Goal: Transaction & Acquisition: Purchase product/service

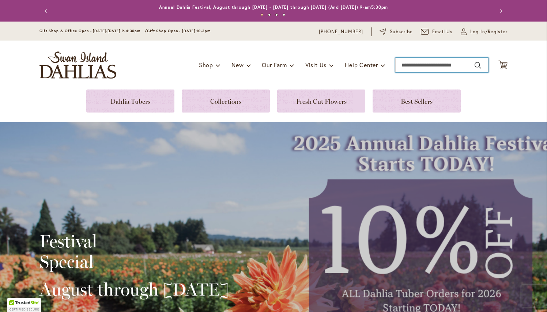
click at [403, 65] on input "Search" at bounding box center [441, 65] width 93 height 15
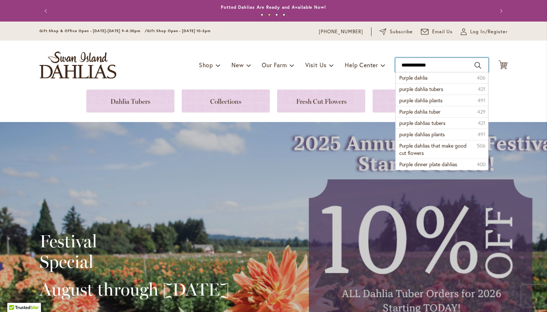
type input "**********"
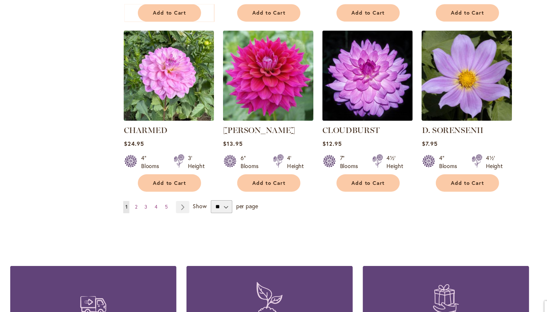
scroll to position [602, 0]
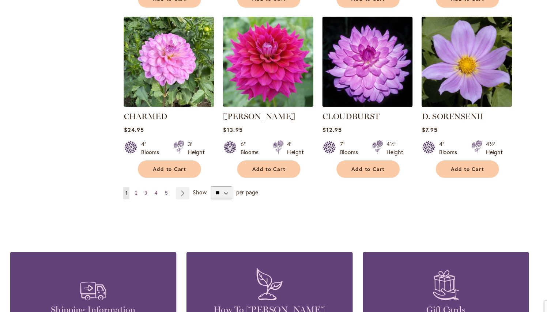
click at [179, 185] on span "5" at bounding box center [180, 187] width 3 height 5
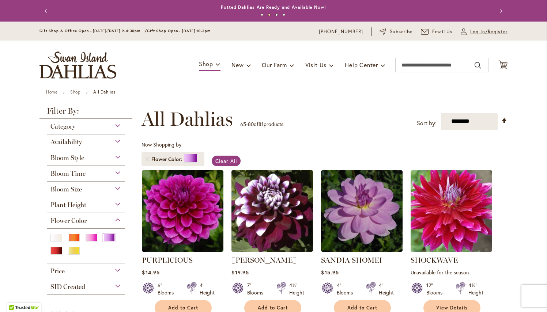
click at [473, 32] on span "Log In/Register" at bounding box center [488, 31] width 37 height 7
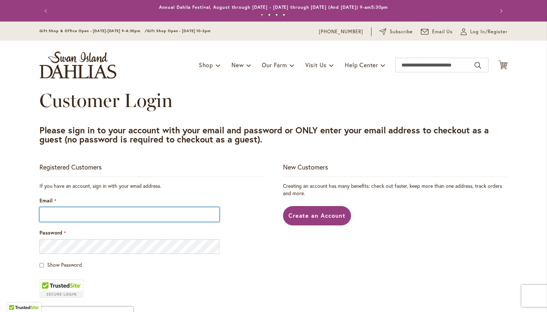
type input "**********"
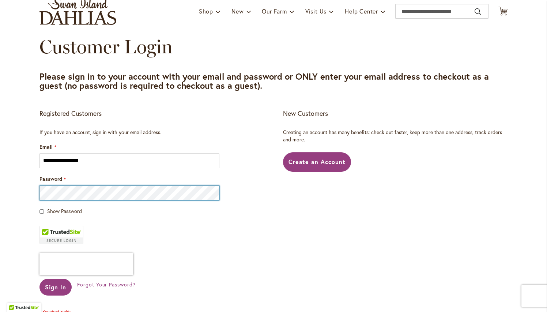
scroll to position [100, 0]
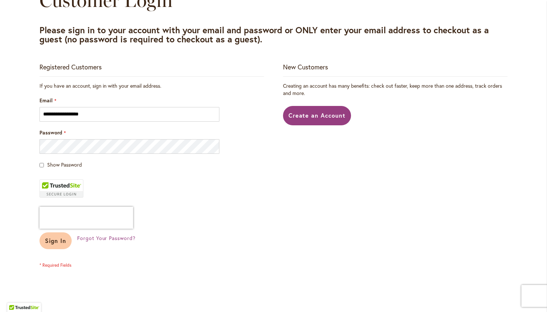
click at [59, 238] on span "Sign In" at bounding box center [55, 241] width 21 height 8
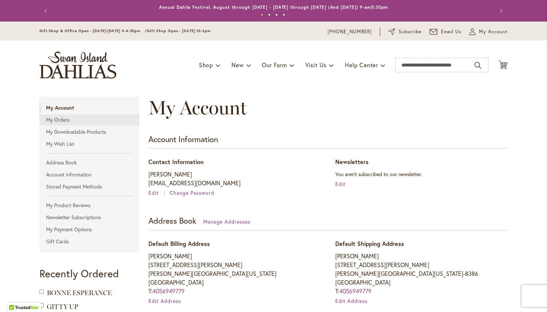
click at [60, 122] on link "My Orders" at bounding box center [89, 119] width 100 height 11
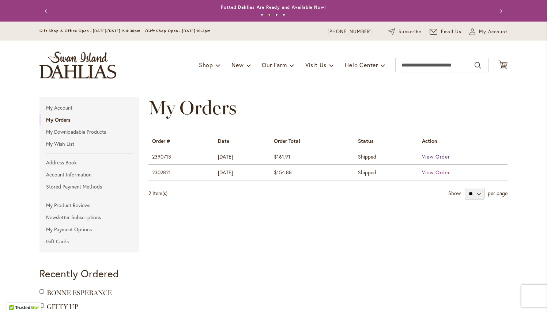
click at [440, 156] on span "View Order" at bounding box center [436, 156] width 29 height 7
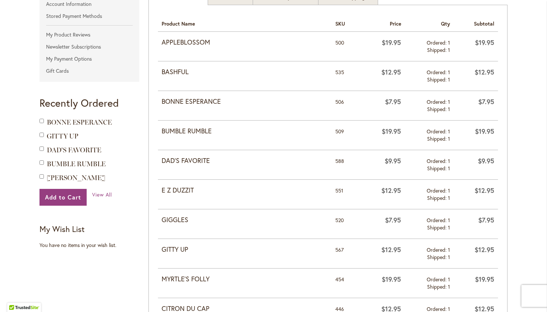
scroll to position [164, 0]
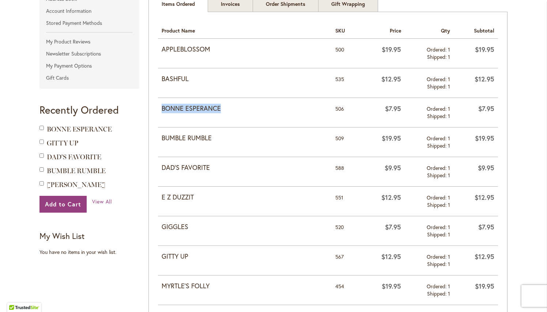
drag, startPoint x: 163, startPoint y: 107, endPoint x: 224, endPoint y: 109, distance: 60.7
click at [224, 109] on strong "BONNE ESPERANCE" at bounding box center [245, 109] width 166 height 10
copy strong "BONNE ESPERANCE"
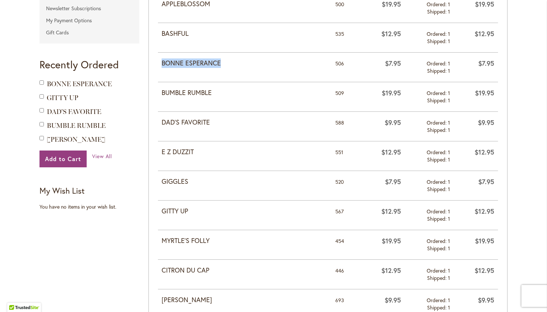
scroll to position [213, 0]
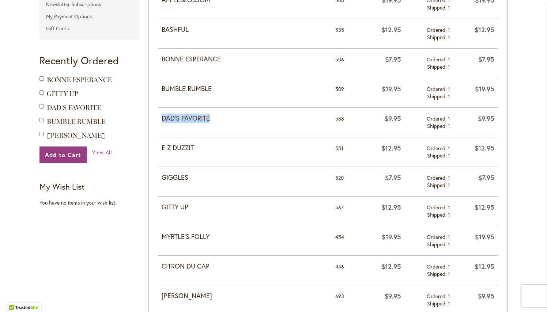
drag, startPoint x: 162, startPoint y: 117, endPoint x: 214, endPoint y: 119, distance: 51.9
click at [214, 119] on strong "DAD'S FAVORITE" at bounding box center [245, 119] width 166 height 10
copy strong "DAD'S FAVORITE"
drag, startPoint x: 162, startPoint y: 147, endPoint x: 197, endPoint y: 146, distance: 35.1
click at [197, 146] on strong "E Z DUZZIT" at bounding box center [245, 148] width 166 height 10
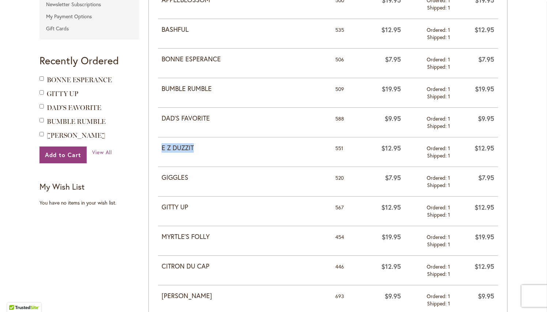
copy strong "E Z DUZZIT"
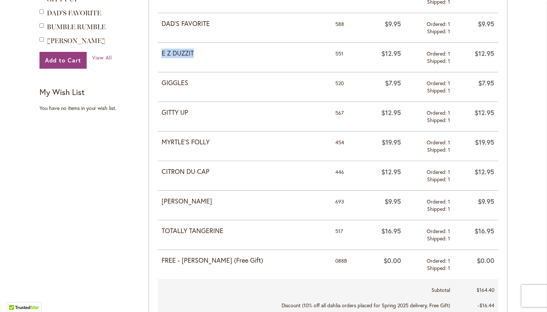
scroll to position [307, 0]
drag, startPoint x: 162, startPoint y: 112, endPoint x: 195, endPoint y: 112, distance: 33.3
click at [195, 112] on strong "GITTY UP" at bounding box center [245, 113] width 166 height 10
copy strong "GITTY UP"
drag, startPoint x: 163, startPoint y: 143, endPoint x: 213, endPoint y: 143, distance: 49.7
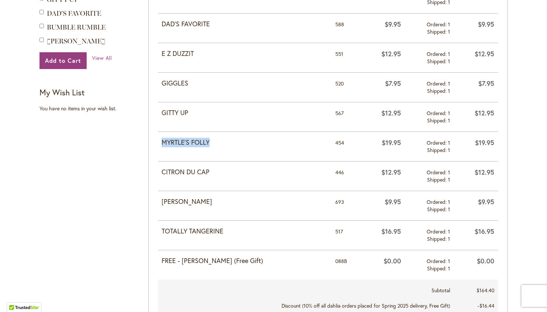
click at [213, 143] on strong "MYRTLE'S FOLLY" at bounding box center [245, 143] width 166 height 10
copy strong "MYRTLE'S FOLLY"
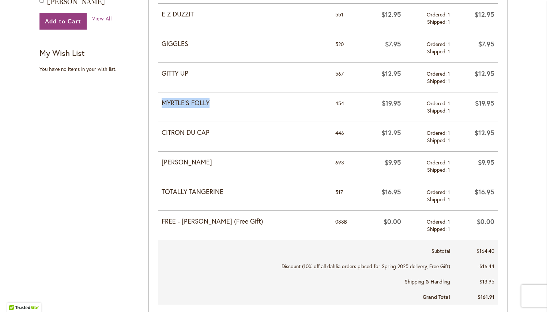
scroll to position [349, 0]
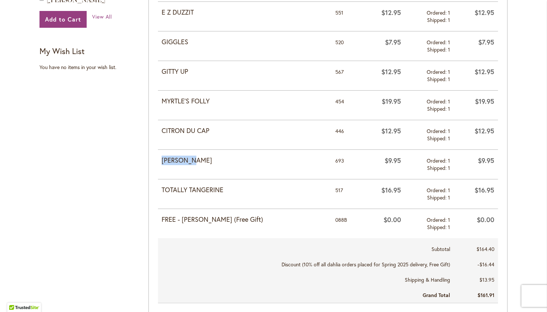
drag, startPoint x: 161, startPoint y: 159, endPoint x: 200, endPoint y: 157, distance: 38.4
click at [200, 157] on td "[PERSON_NAME]" at bounding box center [244, 164] width 173 height 30
copy strong "[PERSON_NAME]"
drag, startPoint x: 181, startPoint y: 220, endPoint x: 204, endPoint y: 220, distance: 22.7
click at [204, 220] on strong "FREE - La Luna (Free Gift)" at bounding box center [245, 220] width 166 height 10
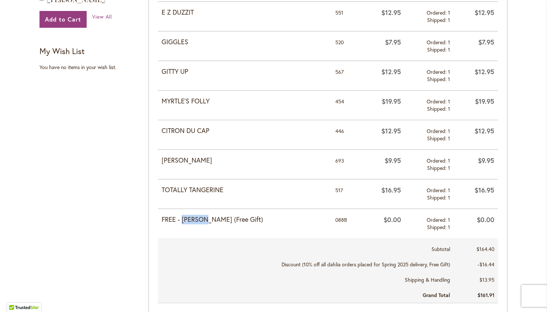
copy strong "La Luna"
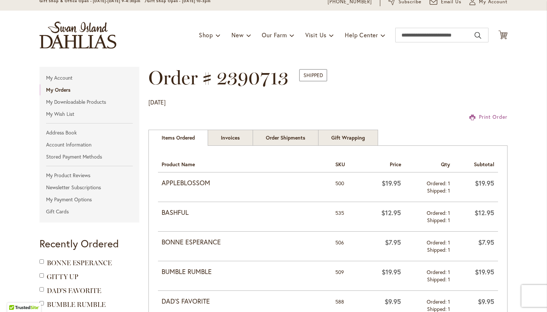
scroll to position [23, 0]
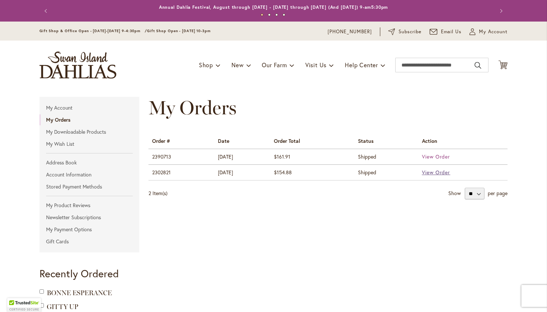
click at [434, 171] on span "View Order" at bounding box center [436, 172] width 29 height 7
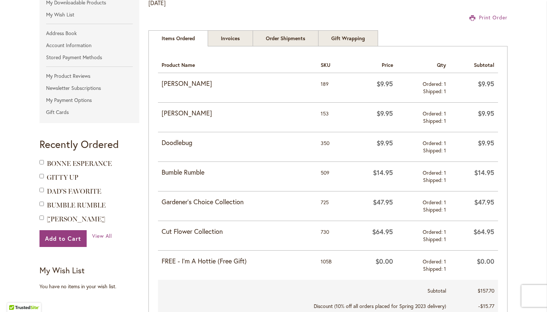
scroll to position [123, 0]
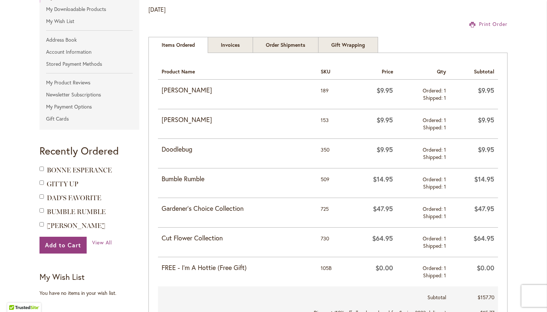
click at [216, 209] on strong "Gardener's Choice Collection" at bounding box center [238, 209] width 152 height 10
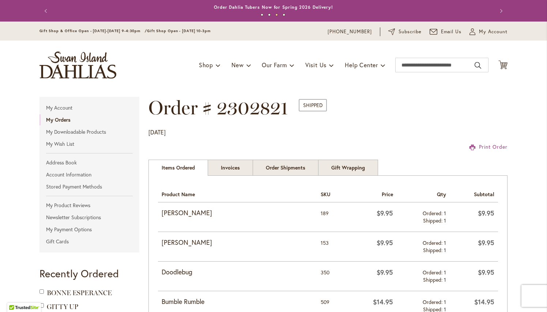
scroll to position [0, 0]
click at [424, 67] on input "Search" at bounding box center [441, 65] width 93 height 15
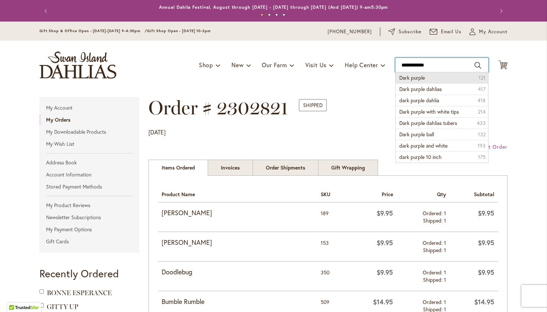
type input "**********"
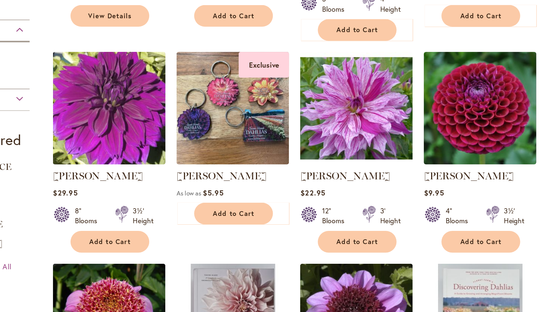
scroll to position [359, 0]
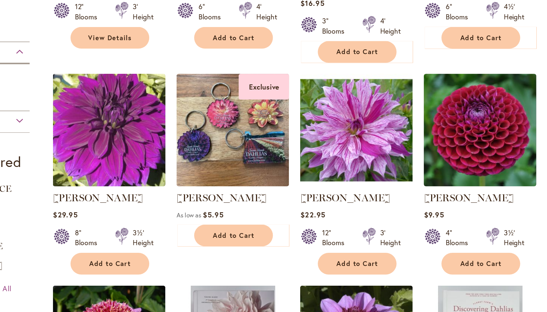
click at [140, 109] on img at bounding box center [183, 121] width 86 height 86
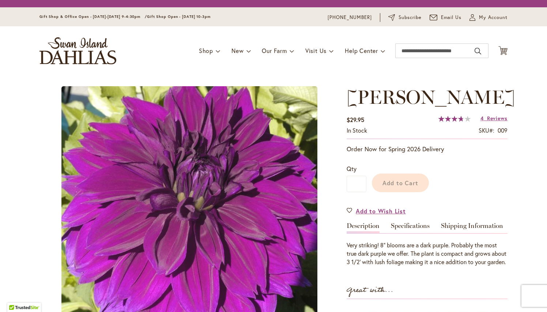
type input "****"
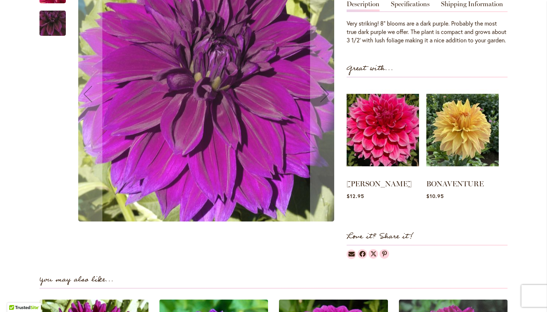
scroll to position [244, 0]
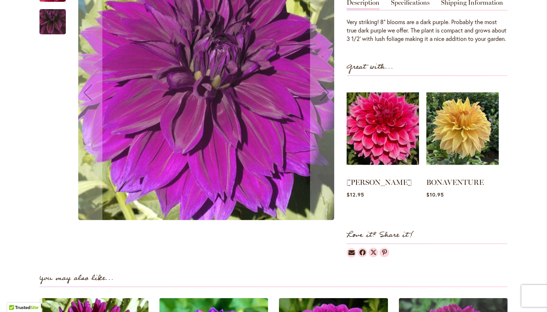
click at [60, 47] on img "Thomas Edison" at bounding box center [53, 22] width 52 height 50
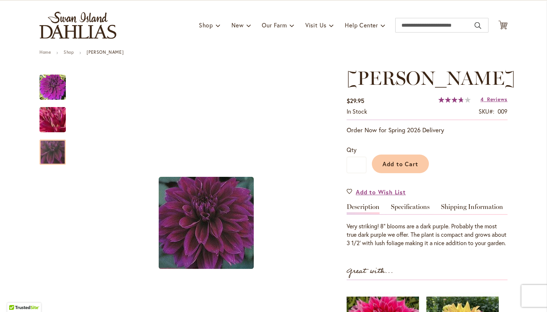
scroll to position [39, 0]
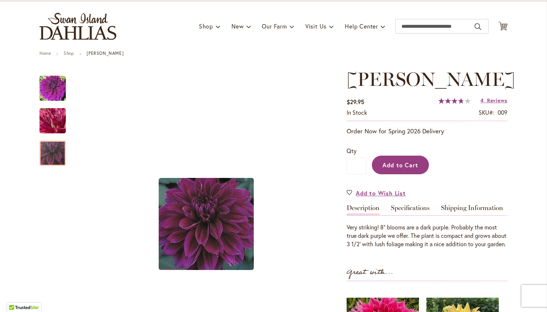
click at [414, 169] on span "Add to Cart" at bounding box center [400, 165] width 36 height 8
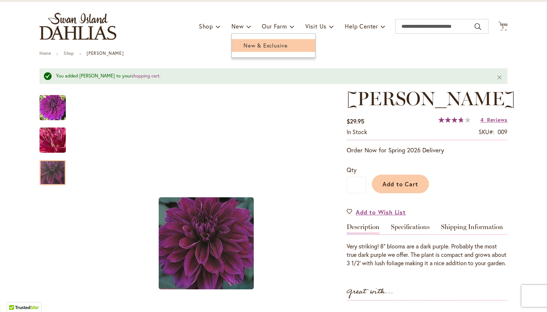
click at [254, 48] on span "New & Exclusive" at bounding box center [265, 45] width 44 height 7
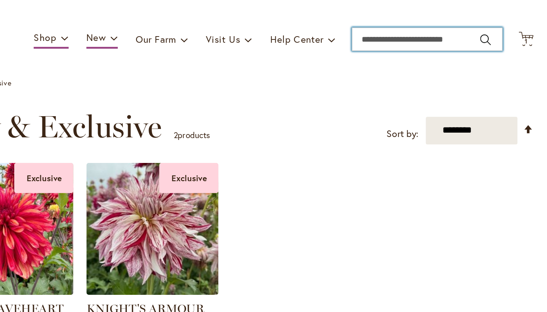
click at [395, 58] on input "Search" at bounding box center [441, 65] width 93 height 15
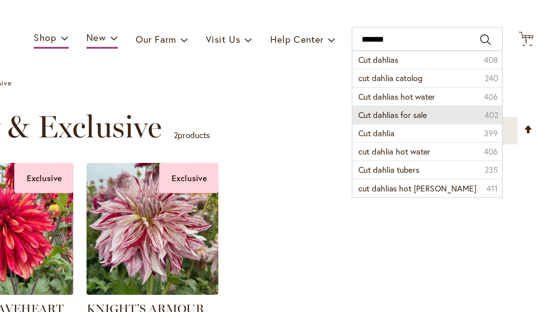
click at [399, 108] on span "Cut dahlias for sale" at bounding box center [420, 111] width 42 height 7
type input "**********"
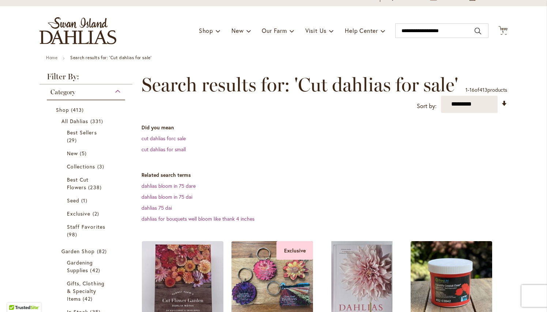
scroll to position [20, 0]
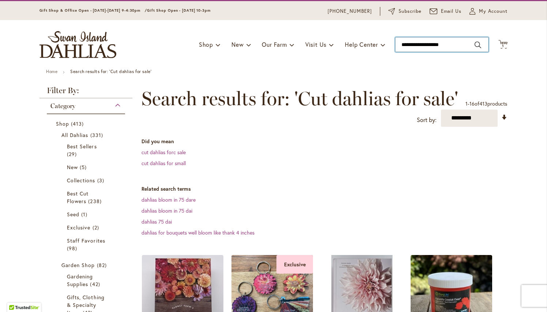
click at [449, 45] on input "**********" at bounding box center [441, 44] width 93 height 15
type input "**********"
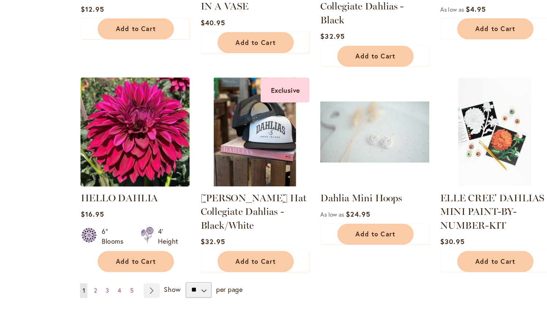
scroll to position [644, 0]
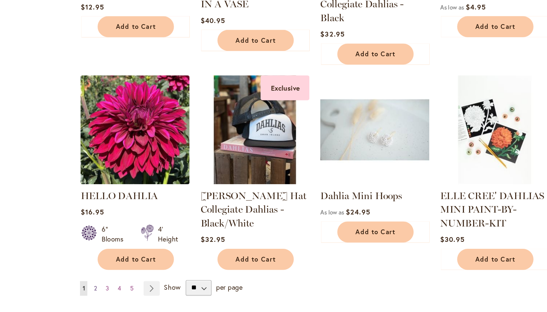
click at [152, 245] on span "2" at bounding box center [153, 247] width 2 height 5
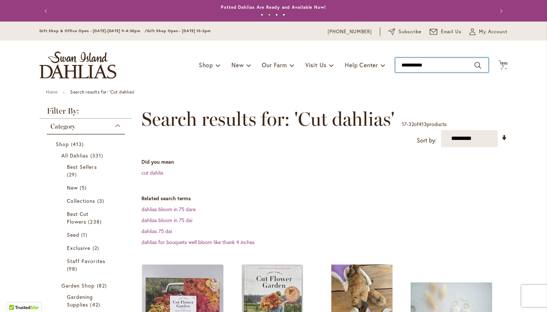
type input "**********"
click at [405, 63] on input "**********" at bounding box center [441, 65] width 93 height 15
click at [402, 65] on input "**********" at bounding box center [441, 65] width 93 height 15
drag, startPoint x: 402, startPoint y: 65, endPoint x: 433, endPoint y: 64, distance: 31.4
click at [433, 64] on input "**********" at bounding box center [441, 65] width 93 height 15
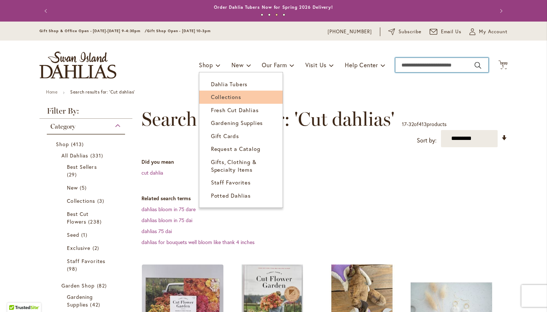
click at [226, 95] on span "Collections" at bounding box center [226, 96] width 30 height 7
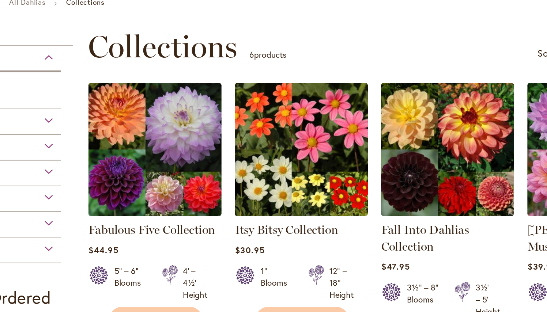
scroll to position [94, 0]
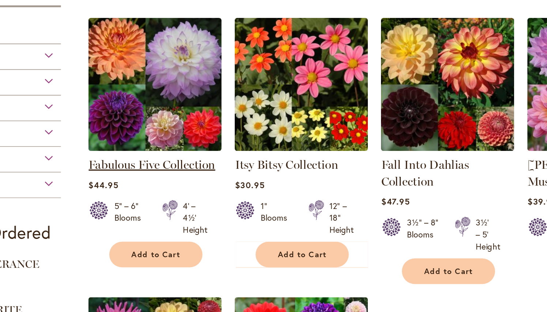
click at [142, 133] on link "Fabulous Five Collection" at bounding box center [180, 137] width 77 height 9
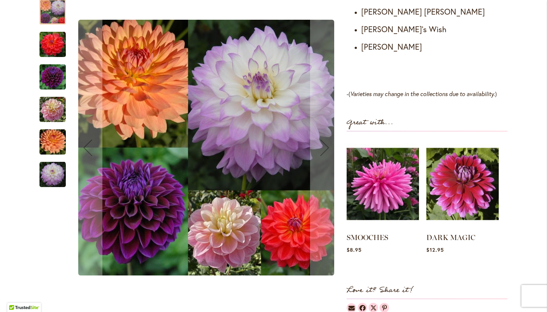
scroll to position [506, 0]
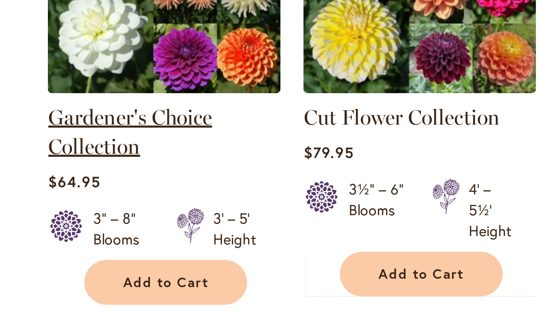
scroll to position [292, 0]
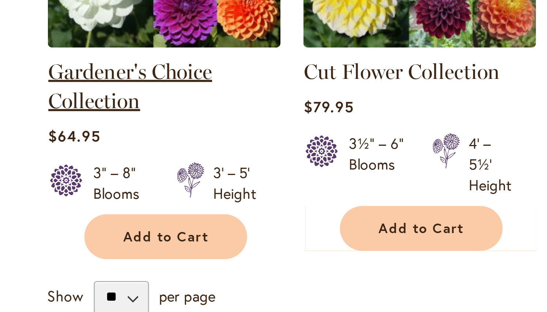
click at [142, 106] on link "Gardener's Choice Collection" at bounding box center [170, 115] width 57 height 19
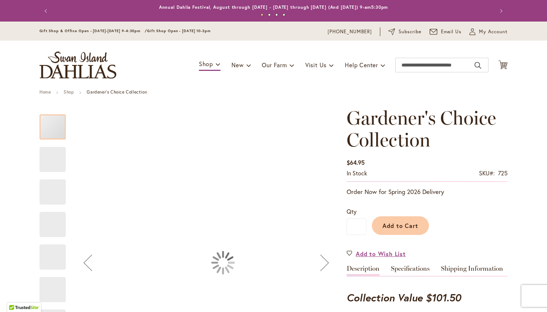
type input "****"
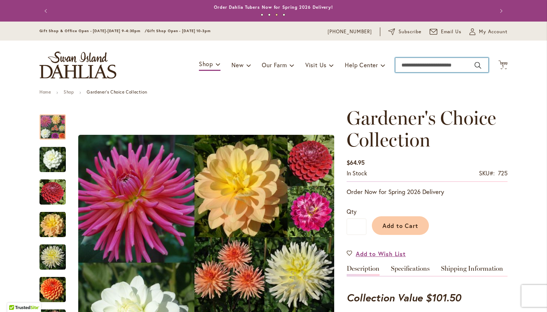
click at [416, 65] on input "Search" at bounding box center [441, 65] width 93 height 15
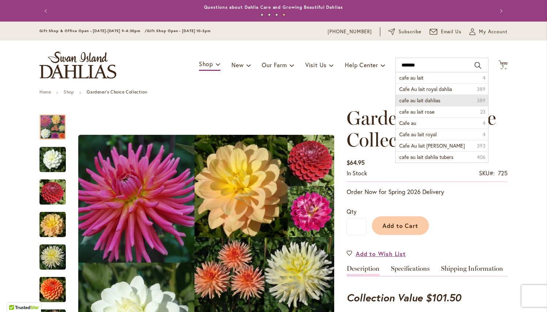
click at [433, 99] on span "cafe au lait dahlias" at bounding box center [419, 100] width 41 height 7
type input "**********"
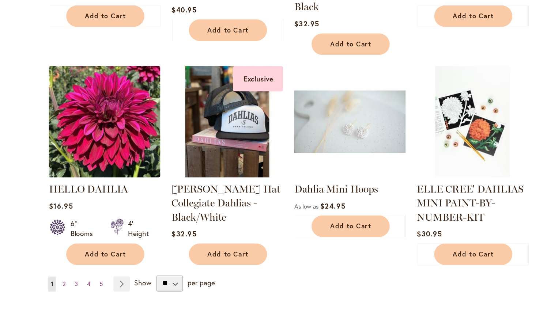
scroll to position [659, 0]
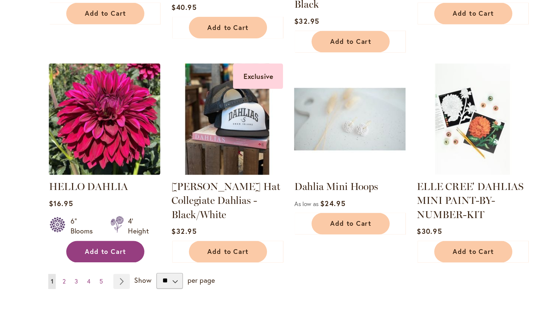
click at [168, 229] on span "Add to Cart" at bounding box center [183, 232] width 30 height 6
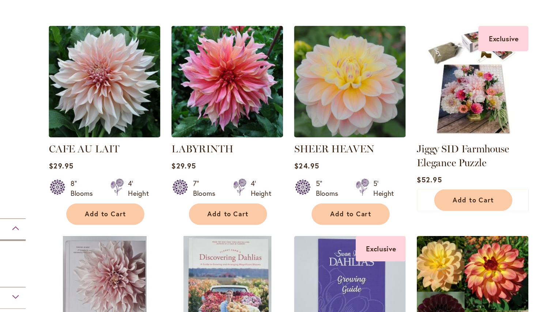
scroll to position [212, 0]
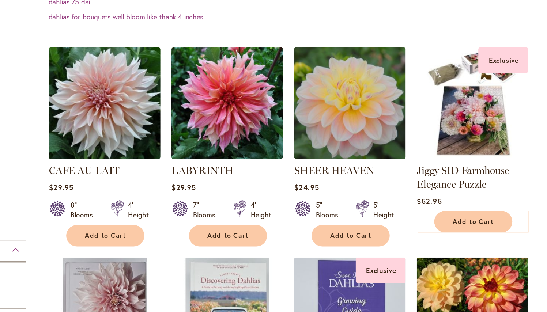
click at [140, 93] on img at bounding box center [183, 124] width 86 height 86
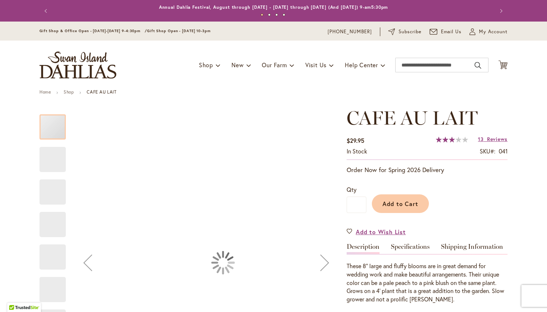
type input "****"
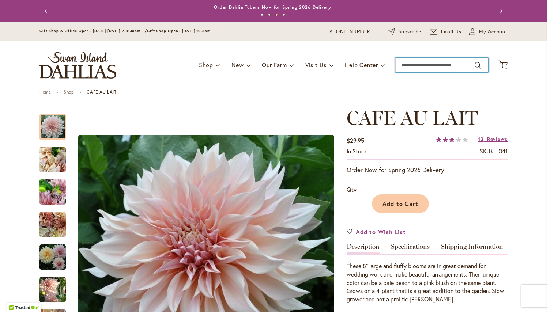
click at [417, 67] on input "Search" at bounding box center [441, 65] width 93 height 15
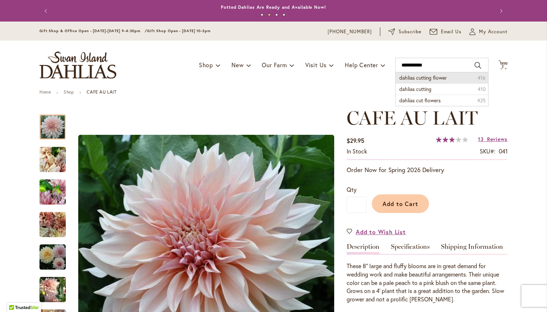
click at [415, 79] on span "dahlias cutting flower" at bounding box center [423, 77] width 48 height 7
type input "**********"
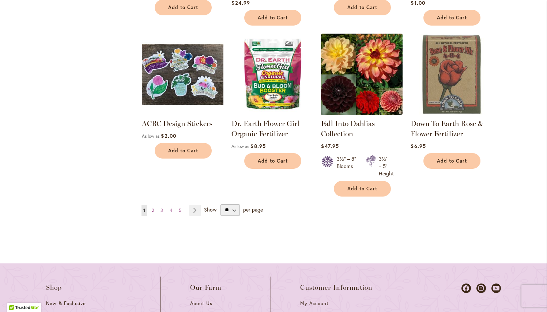
scroll to position [693, 0]
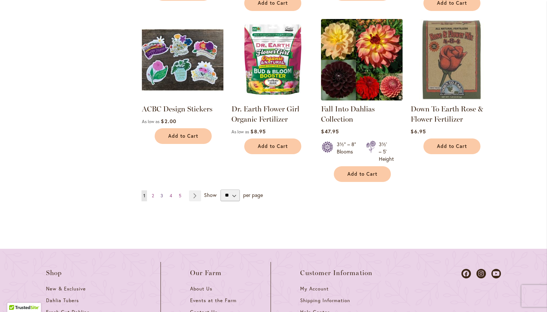
click at [161, 196] on span "3" at bounding box center [161, 195] width 3 height 5
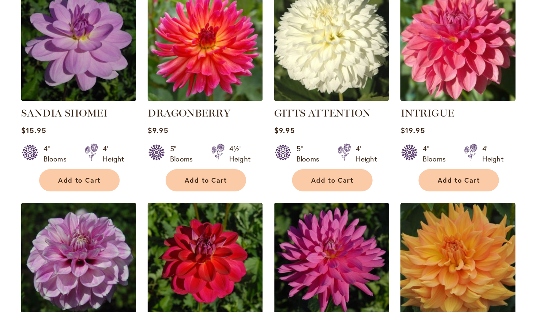
scroll to position [552, 0]
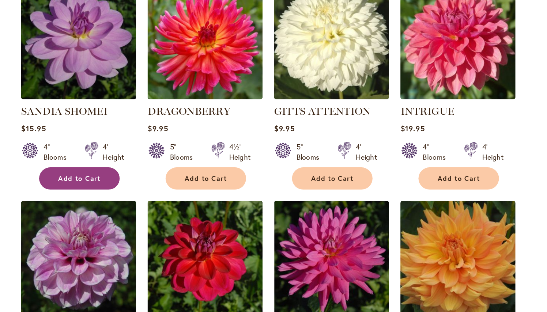
click at [168, 164] on span "Add to Cart" at bounding box center [183, 167] width 30 height 6
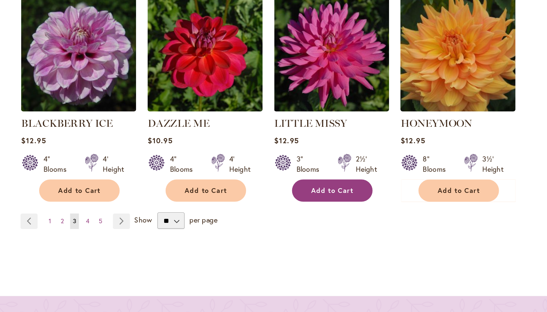
scroll to position [744, 0]
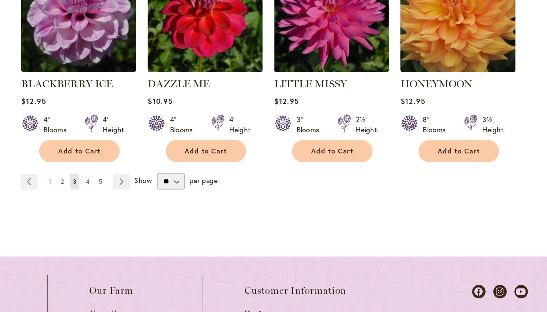
click at [197, 167] on span "5" at bounding box center [198, 169] width 3 height 5
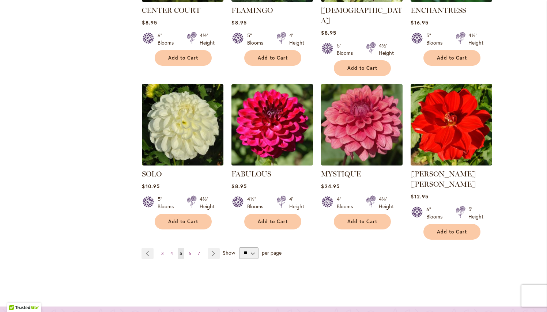
scroll to position [653, 0]
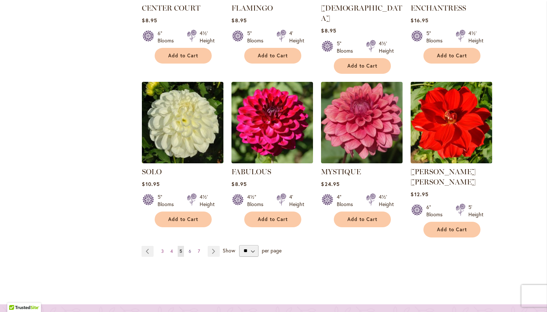
click at [189, 248] on span "6" at bounding box center [190, 250] width 3 height 5
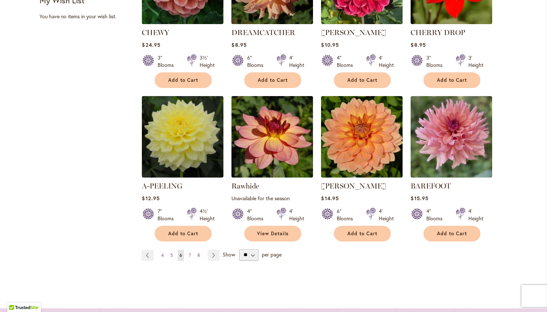
scroll to position [633, 0]
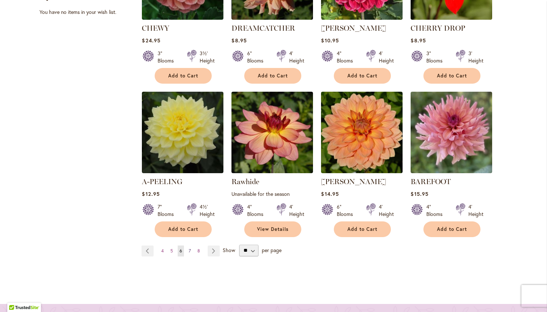
click at [191, 249] on link "Page 7" at bounding box center [190, 251] width 6 height 11
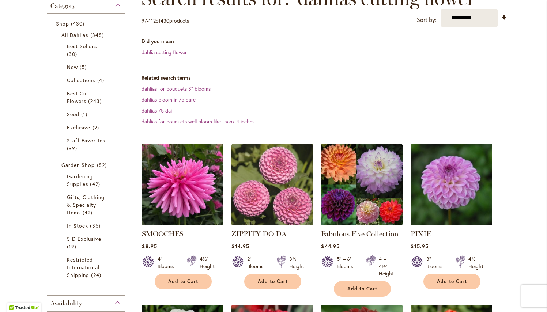
scroll to position [125, 0]
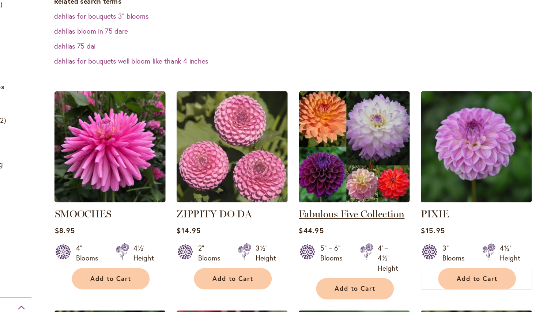
click at [321, 225] on link "Fabulous Five Collection" at bounding box center [359, 229] width 77 height 9
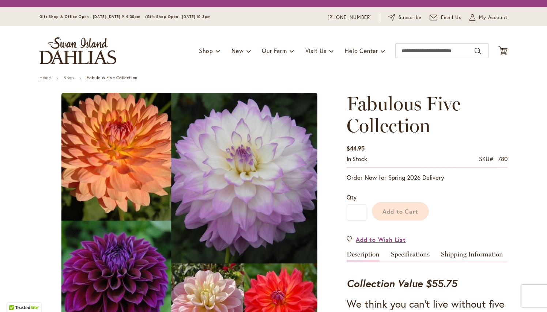
type input "****"
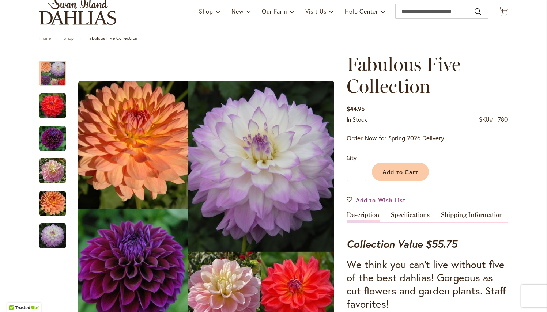
scroll to position [53, 0]
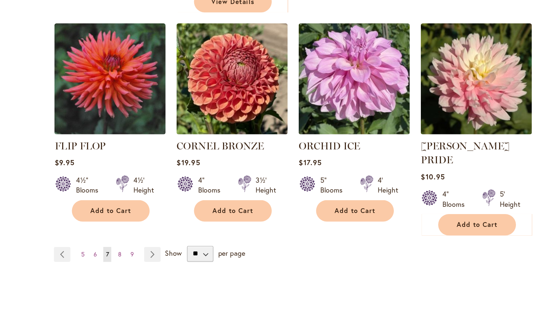
scroll to position [671, 0]
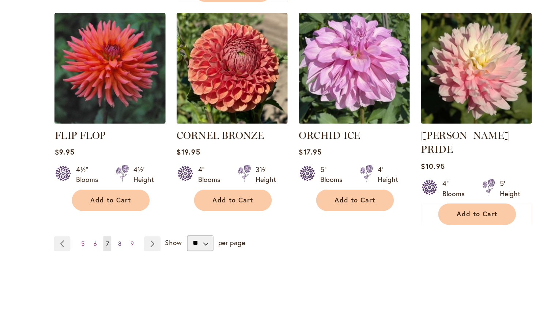
click at [188, 248] on span "8" at bounding box center [189, 250] width 3 height 5
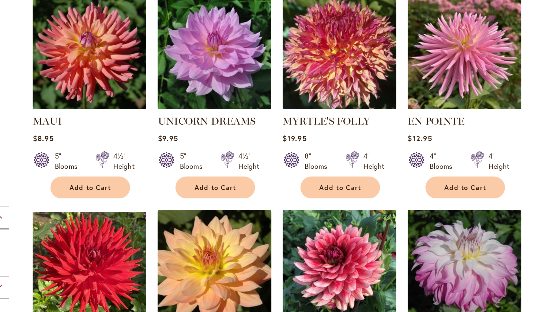
scroll to position [205, 0]
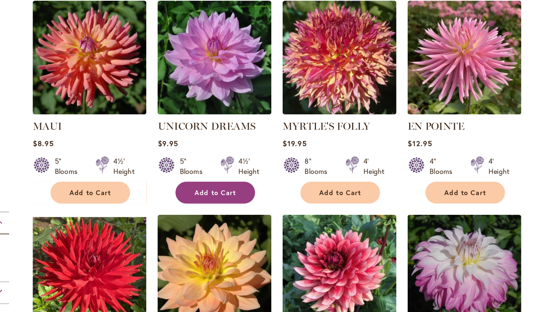
click at [258, 194] on span "Add to Cart" at bounding box center [273, 197] width 30 height 6
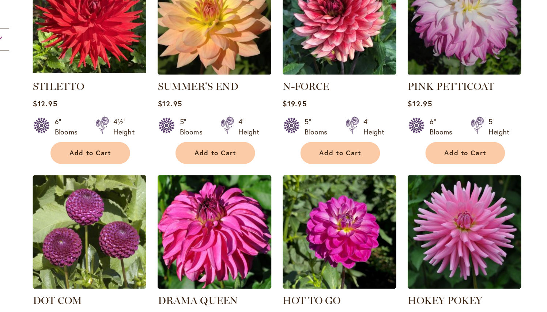
scroll to position [422, 0]
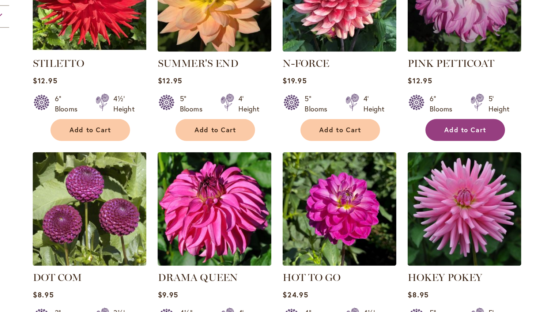
click at [423, 144] on button "Add to Cart" at bounding box center [451, 152] width 57 height 16
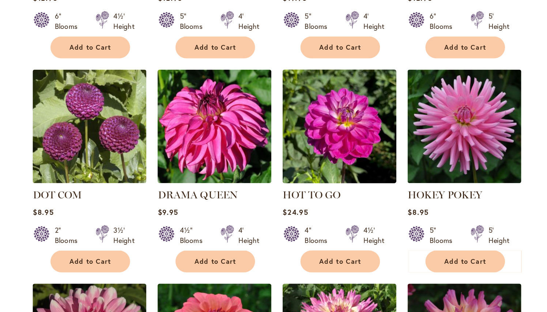
scroll to position [485, 0]
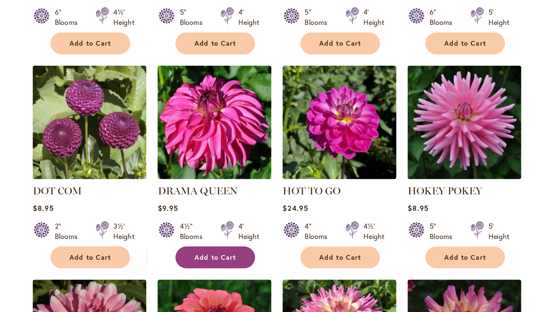
click at [258, 240] on span "Add to Cart" at bounding box center [273, 243] width 30 height 6
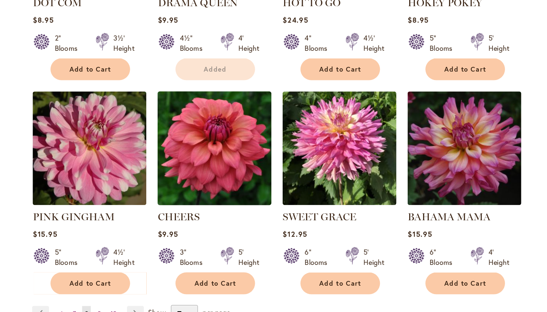
scroll to position [623, 0]
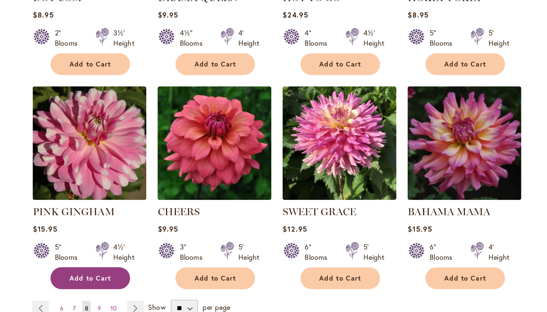
click at [155, 251] on button "Add to Cart" at bounding box center [183, 259] width 57 height 16
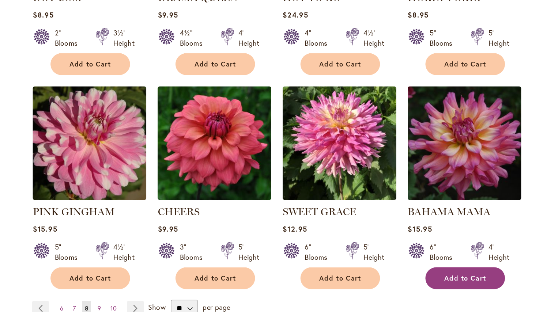
click at [437, 255] on span "Add to Cart" at bounding box center [452, 258] width 30 height 6
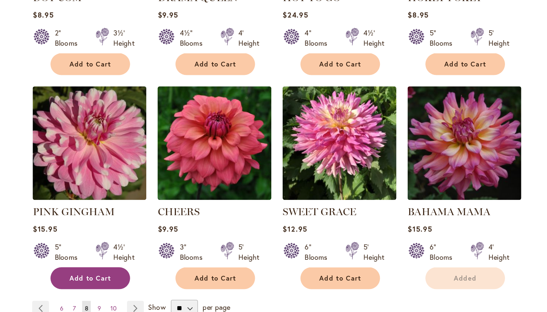
click at [168, 255] on span "Add to Cart" at bounding box center [183, 258] width 30 height 6
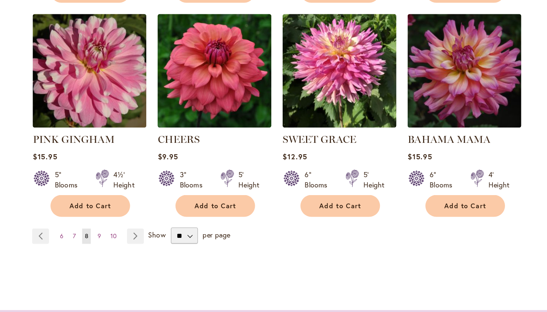
scroll to position [667, 0]
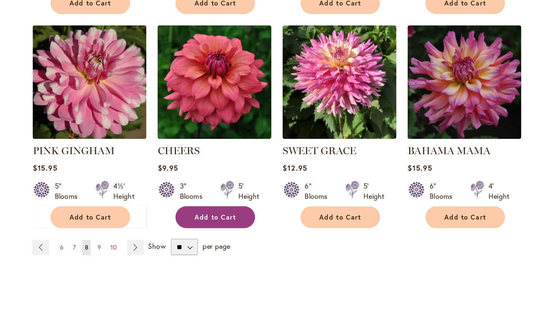
click at [258, 212] on span "Add to Cart" at bounding box center [273, 215] width 30 height 6
click at [188, 233] on span "9" at bounding box center [189, 235] width 3 height 5
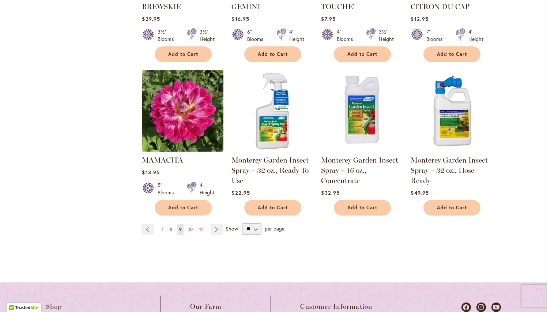
scroll to position [663, 0]
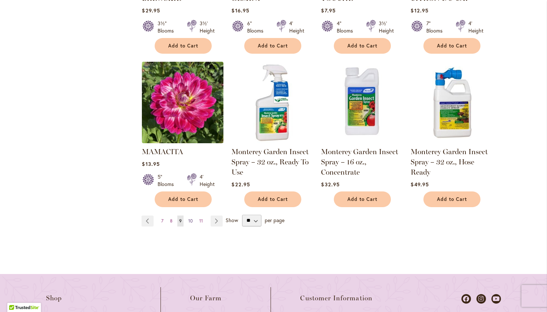
click at [191, 221] on span "10" at bounding box center [190, 220] width 4 height 5
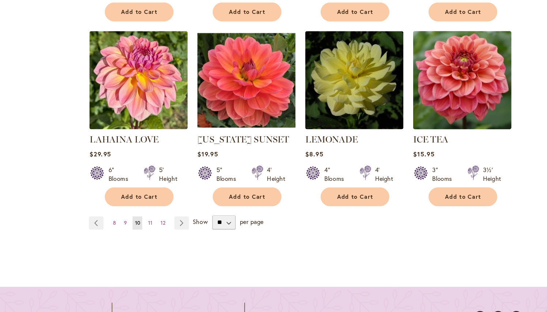
scroll to position [690, 0]
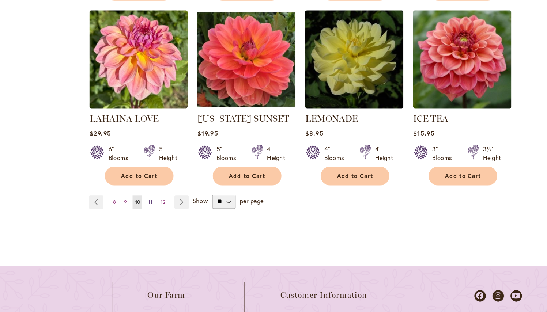
click at [190, 191] on span "11" at bounding box center [192, 193] width 4 height 5
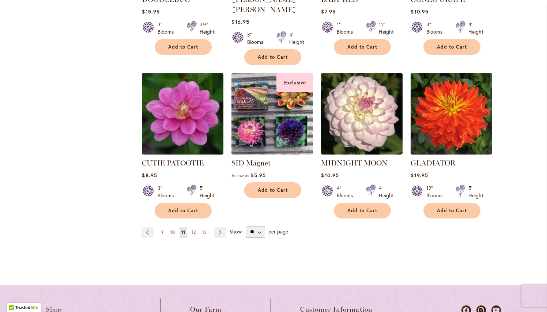
scroll to position [677, 0]
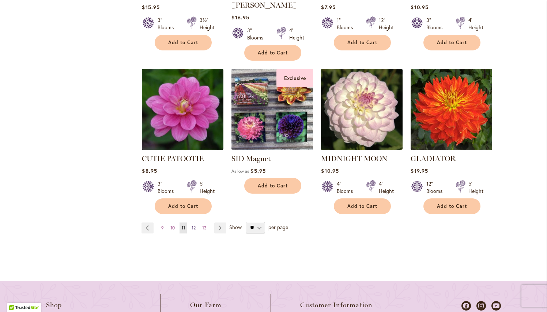
click at [195, 225] on span "12" at bounding box center [193, 227] width 4 height 5
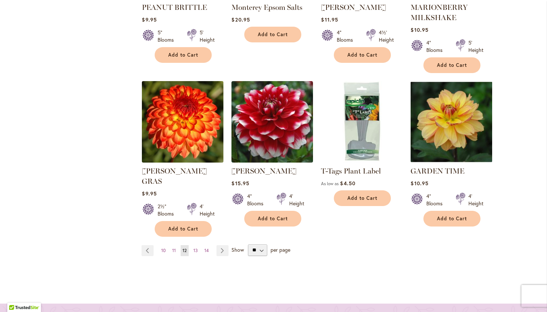
scroll to position [654, 0]
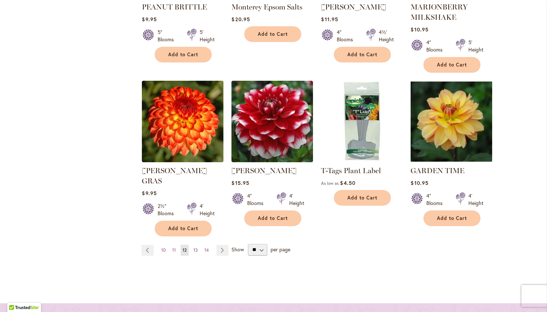
click at [195, 247] on span "13" at bounding box center [195, 249] width 4 height 5
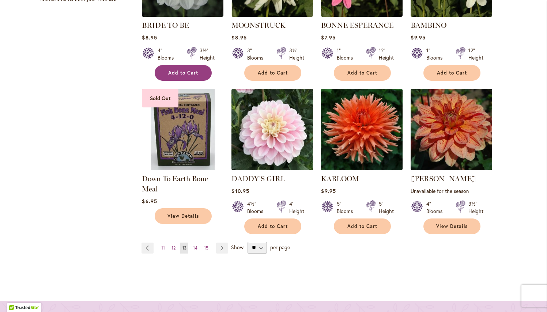
scroll to position [650, 0]
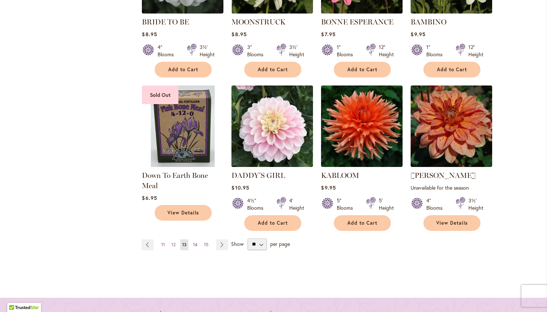
click at [195, 242] on span "14" at bounding box center [195, 244] width 4 height 5
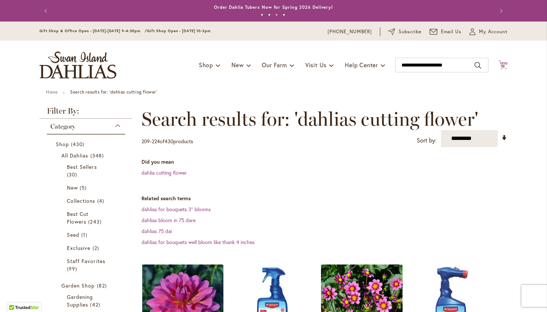
click at [503, 67] on span "10" at bounding box center [503, 66] width 4 height 5
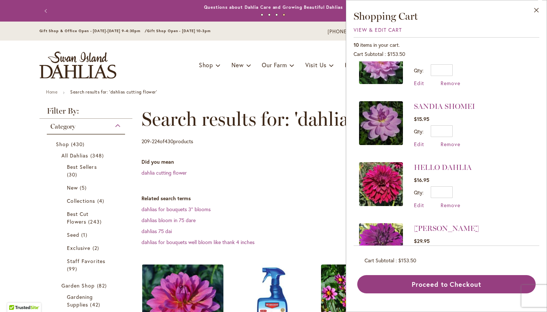
scroll to position [333, 0]
